Goal: Task Accomplishment & Management: Manage account settings

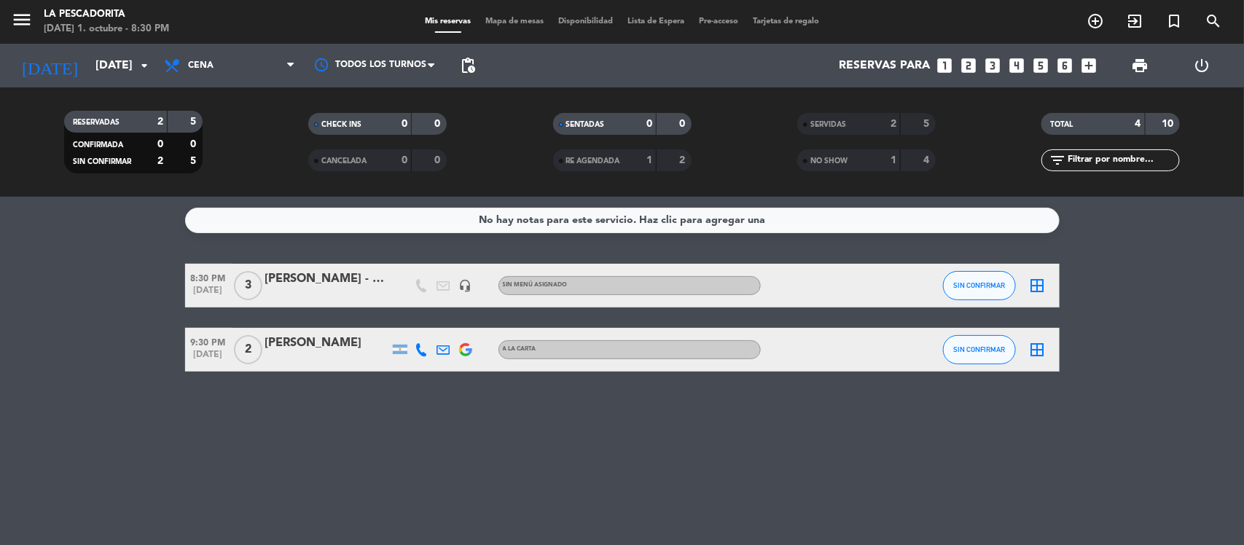
click at [836, 158] on span "NO SHOW" at bounding box center [828, 160] width 37 height 7
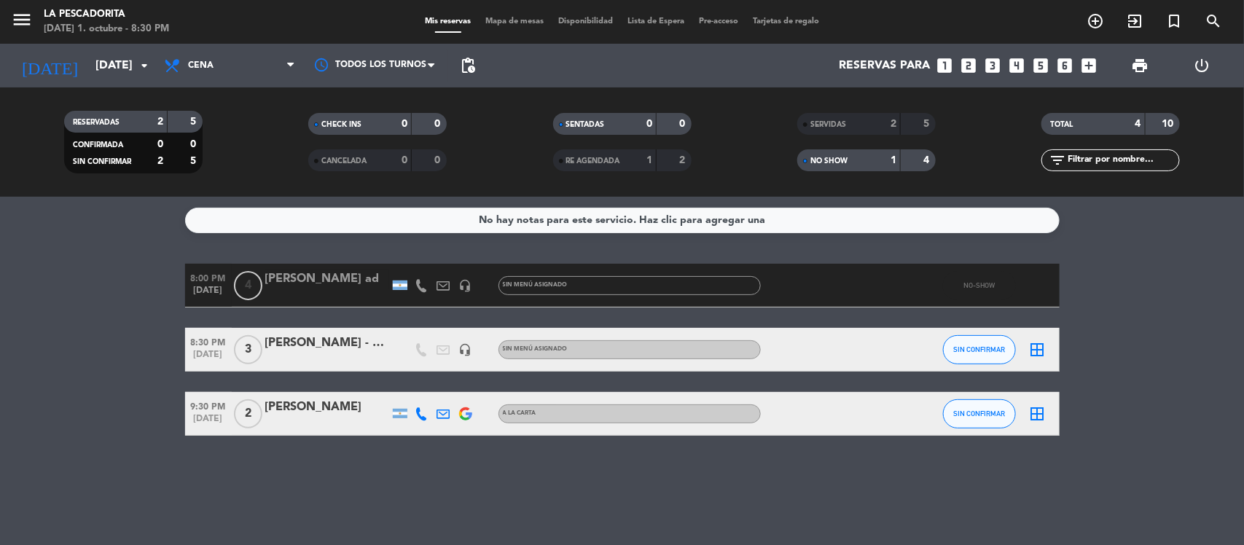
click at [337, 281] on div "[PERSON_NAME] ad" at bounding box center [327, 279] width 124 height 19
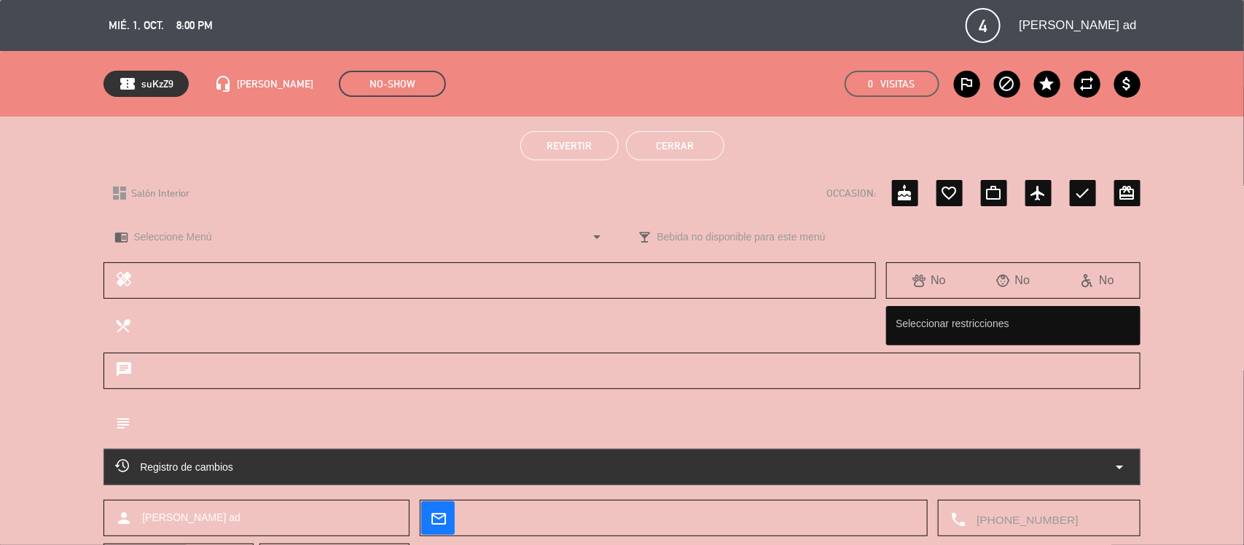
click at [570, 149] on span "Revertir" at bounding box center [569, 146] width 45 height 12
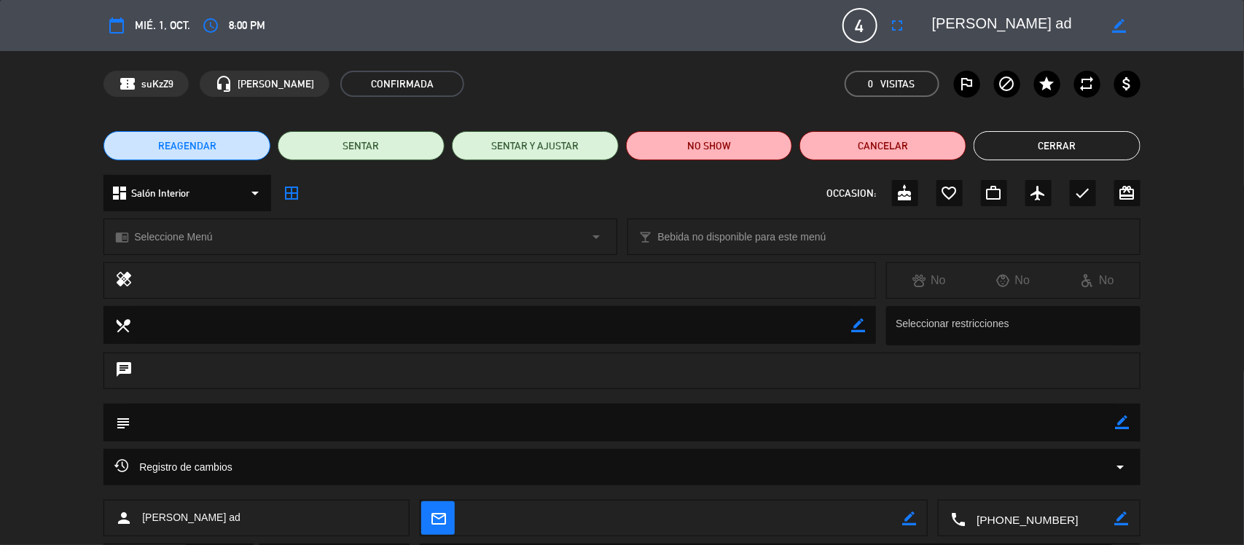
click at [1121, 17] on div "border_color" at bounding box center [1120, 25] width 42 height 26
click at [1120, 19] on icon "border_color" at bounding box center [1120, 26] width 14 height 14
click at [1120, 20] on icon at bounding box center [1120, 26] width 14 height 14
click at [1119, 20] on icon "border_color" at bounding box center [1120, 26] width 14 height 14
type textarea "[PERSON_NAME] ad1"
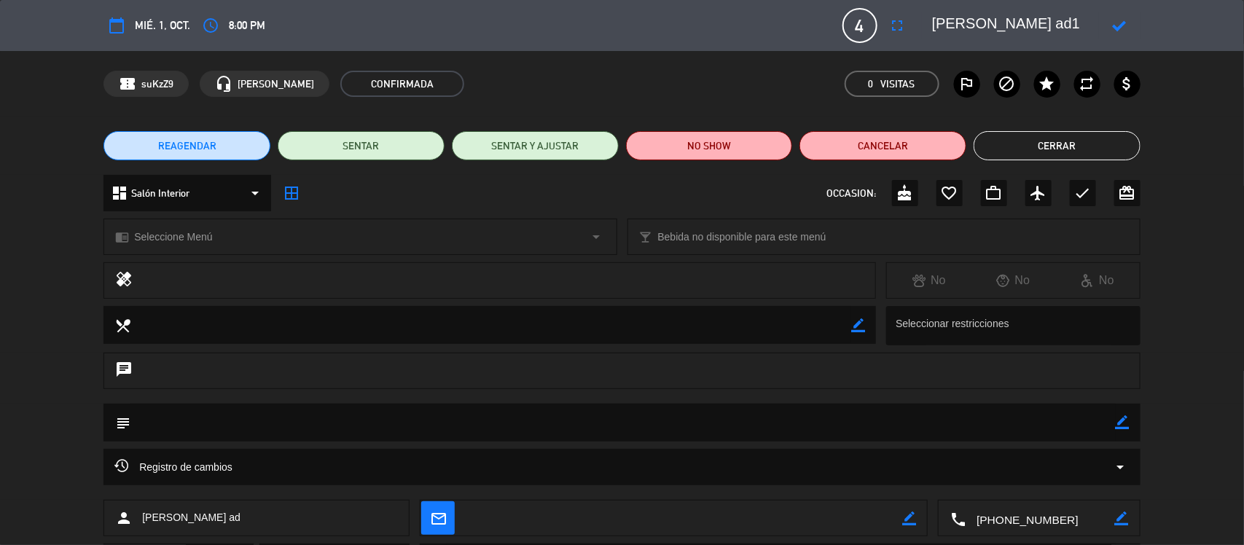
click at [1120, 28] on icon at bounding box center [1120, 26] width 14 height 14
click at [1025, 146] on button "Cerrar" at bounding box center [1057, 145] width 167 height 29
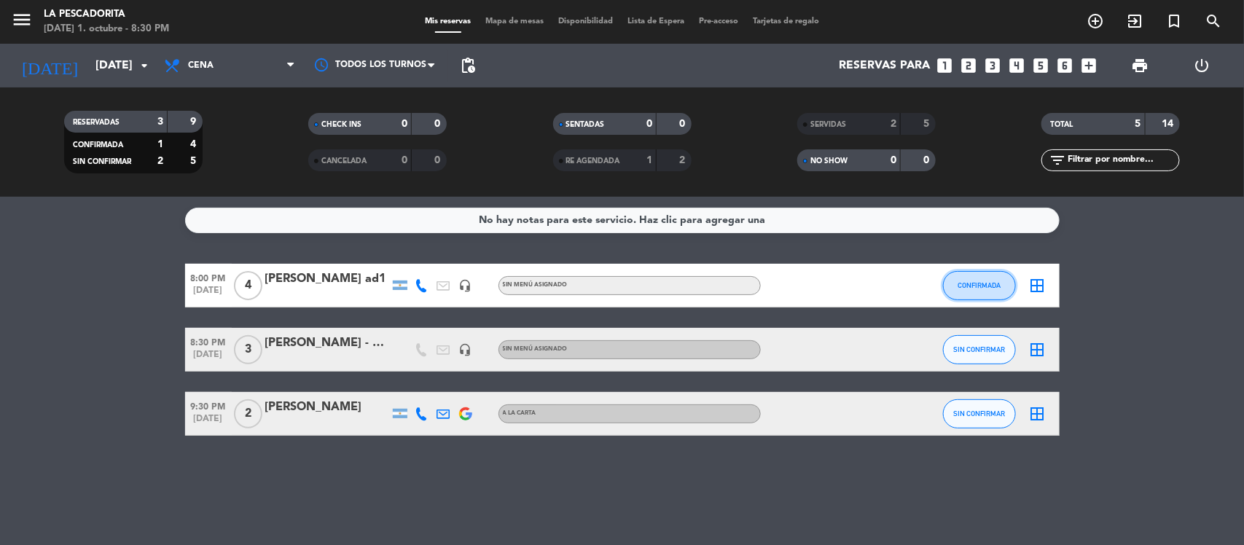
click at [967, 281] on span "CONFIRMADA" at bounding box center [979, 285] width 43 height 8
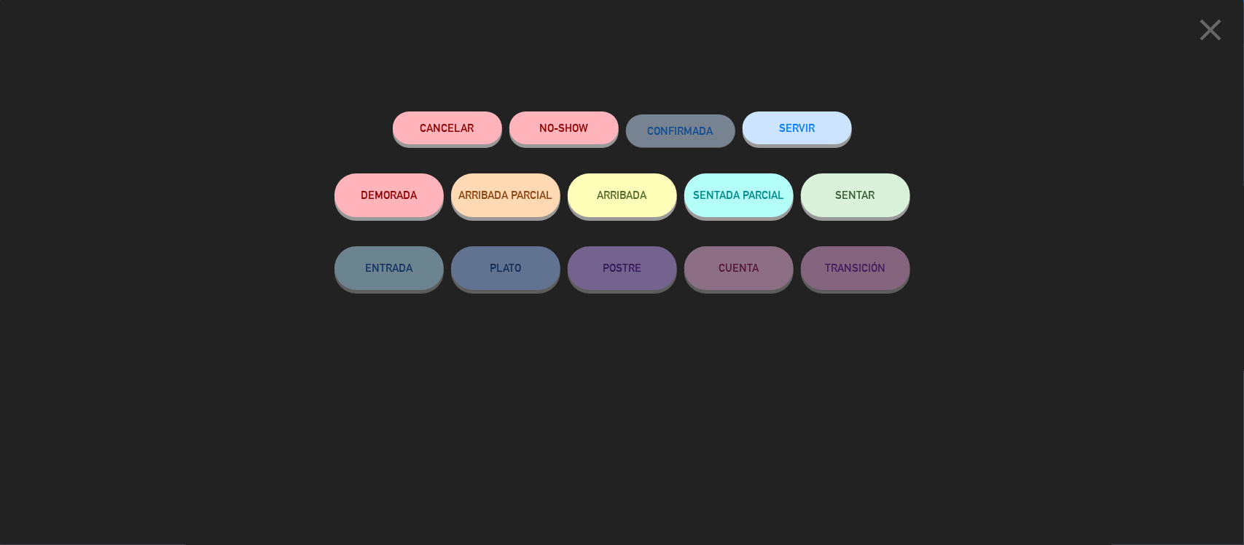
drag, startPoint x: 813, startPoint y: 130, endPoint x: 747, endPoint y: 104, distance: 70.4
click at [810, 130] on button "SERVIR" at bounding box center [797, 128] width 109 height 33
